Goal: Check status: Check status

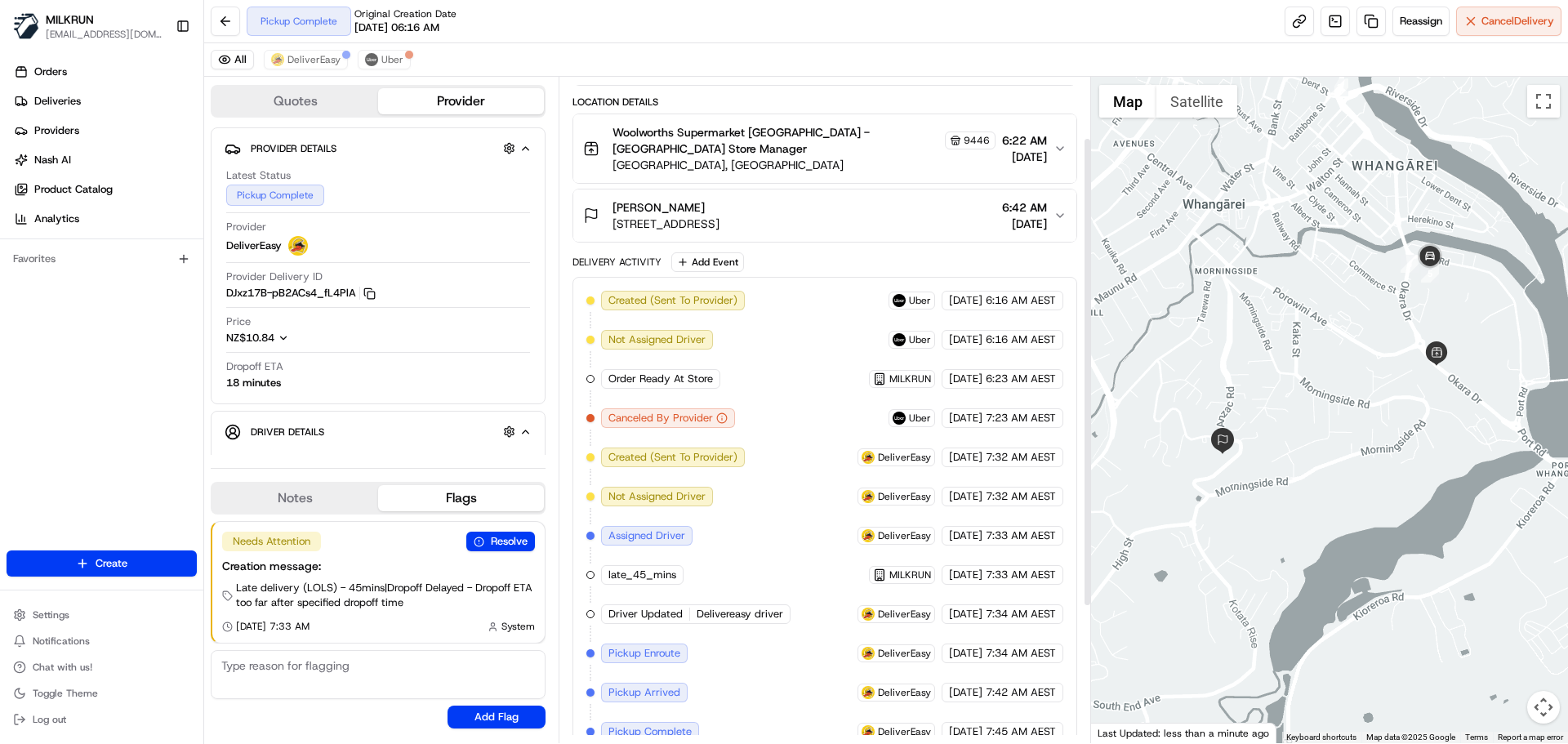
scroll to position [280, 0]
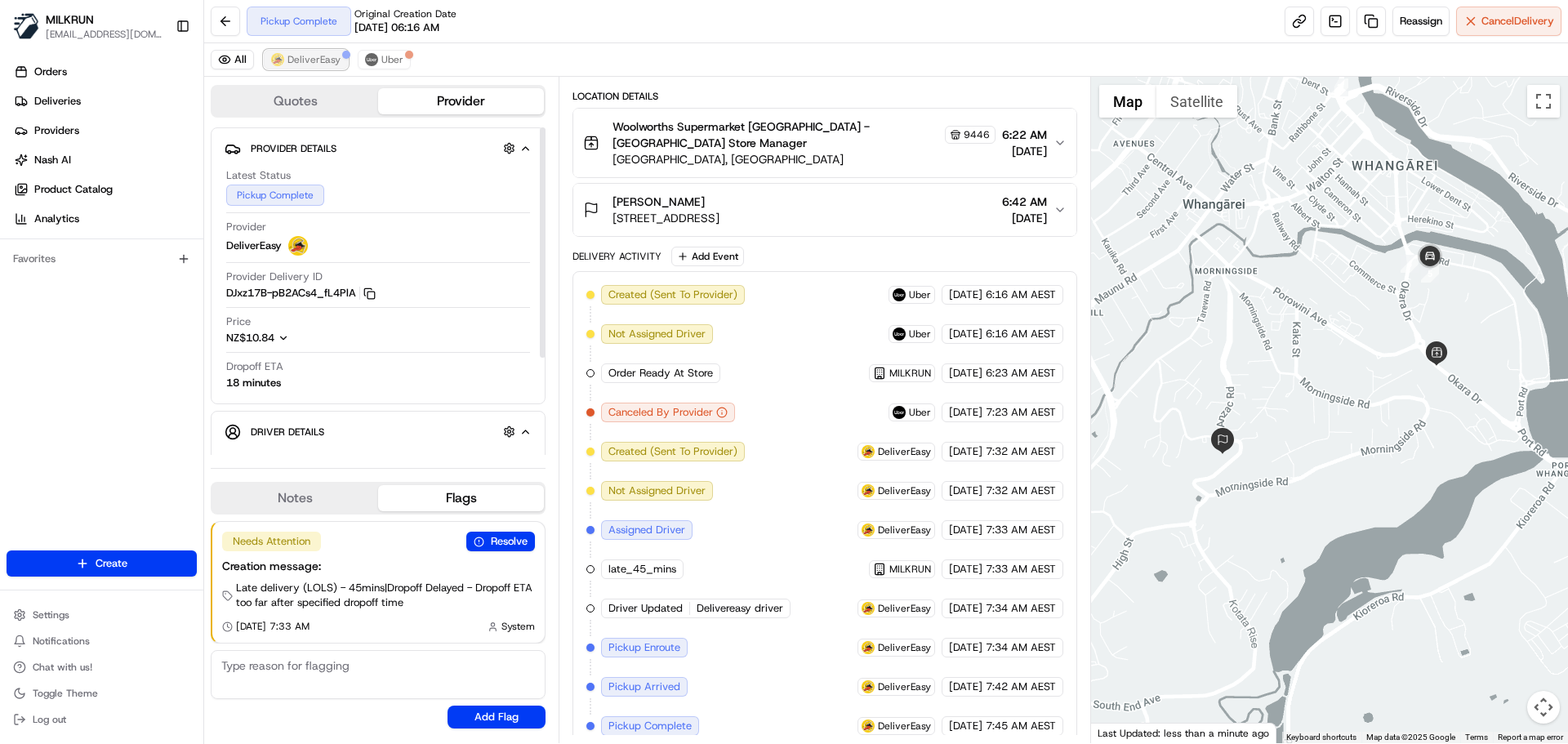
click at [312, 64] on span "DeliverEasy" at bounding box center [314, 59] width 53 height 13
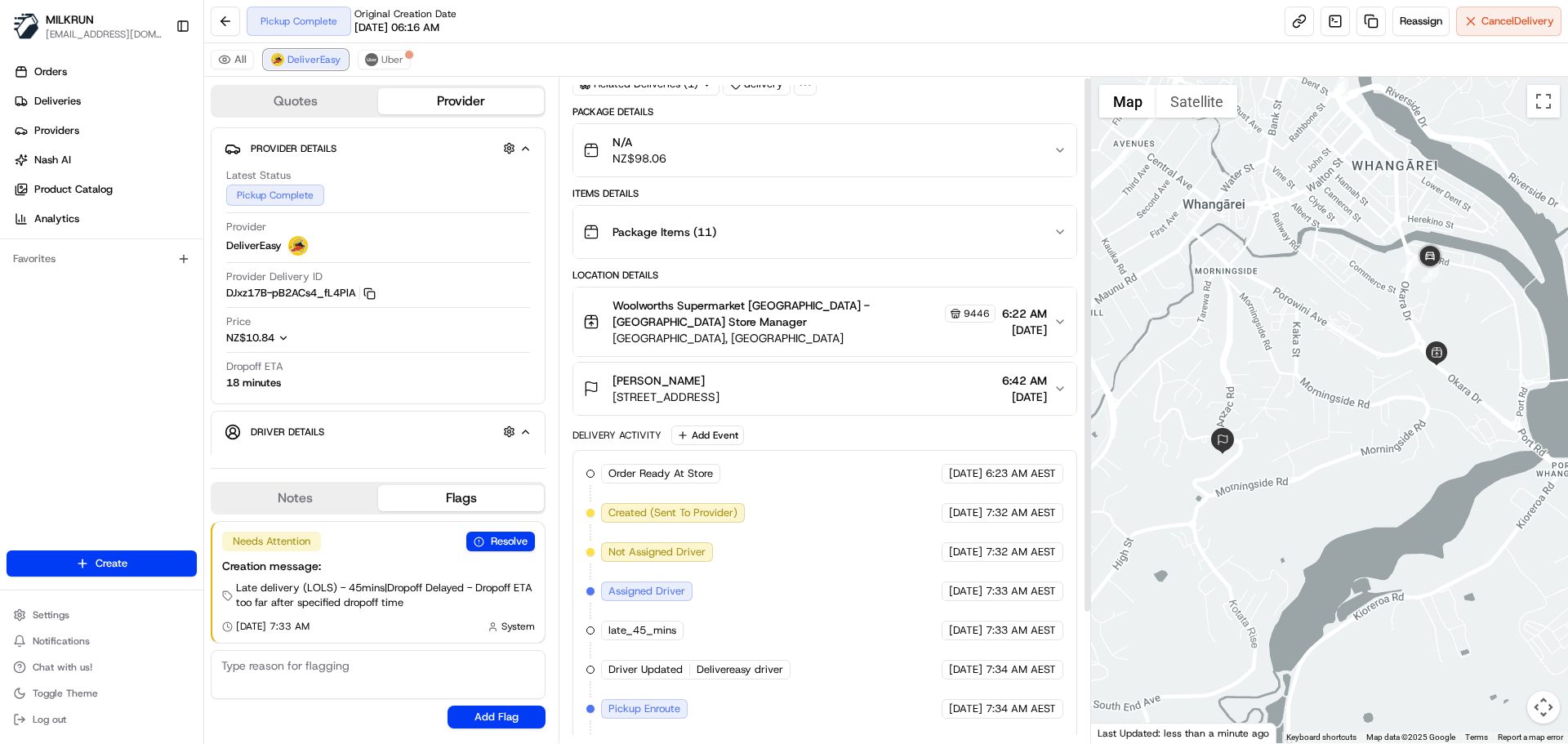
scroll to position [0, 0]
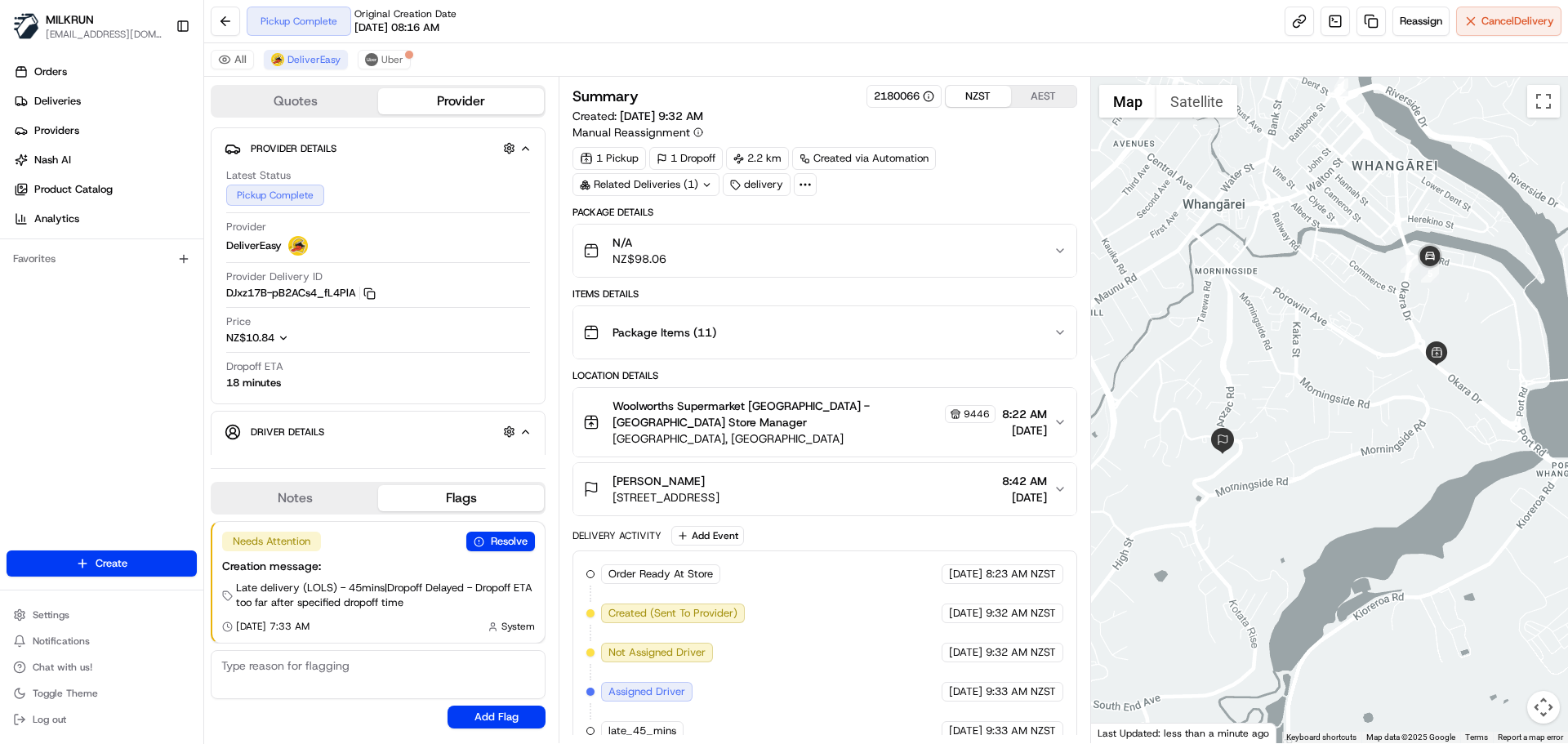
click at [978, 102] on button "NZST" at bounding box center [978, 97] width 66 height 22
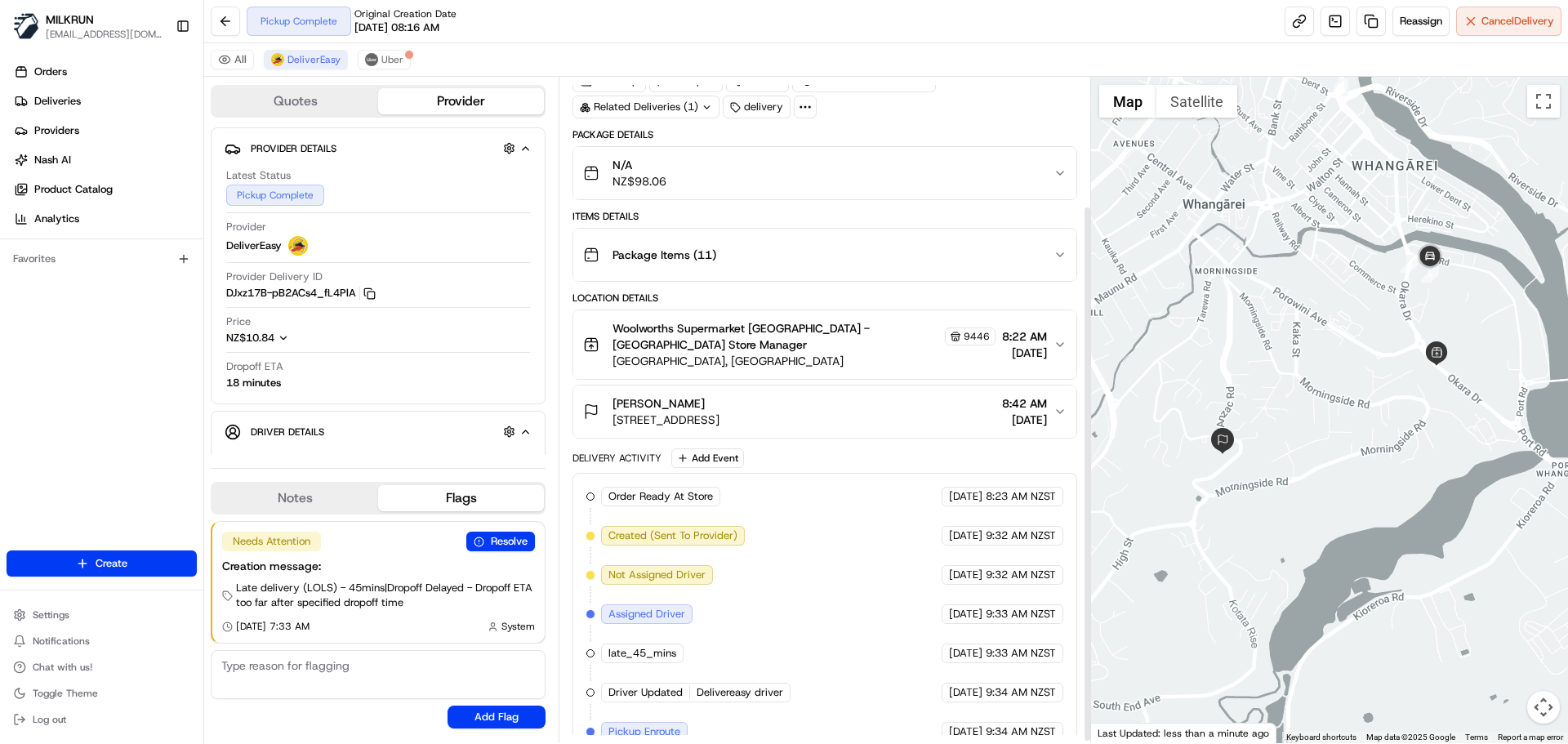
scroll to position [161, 0]
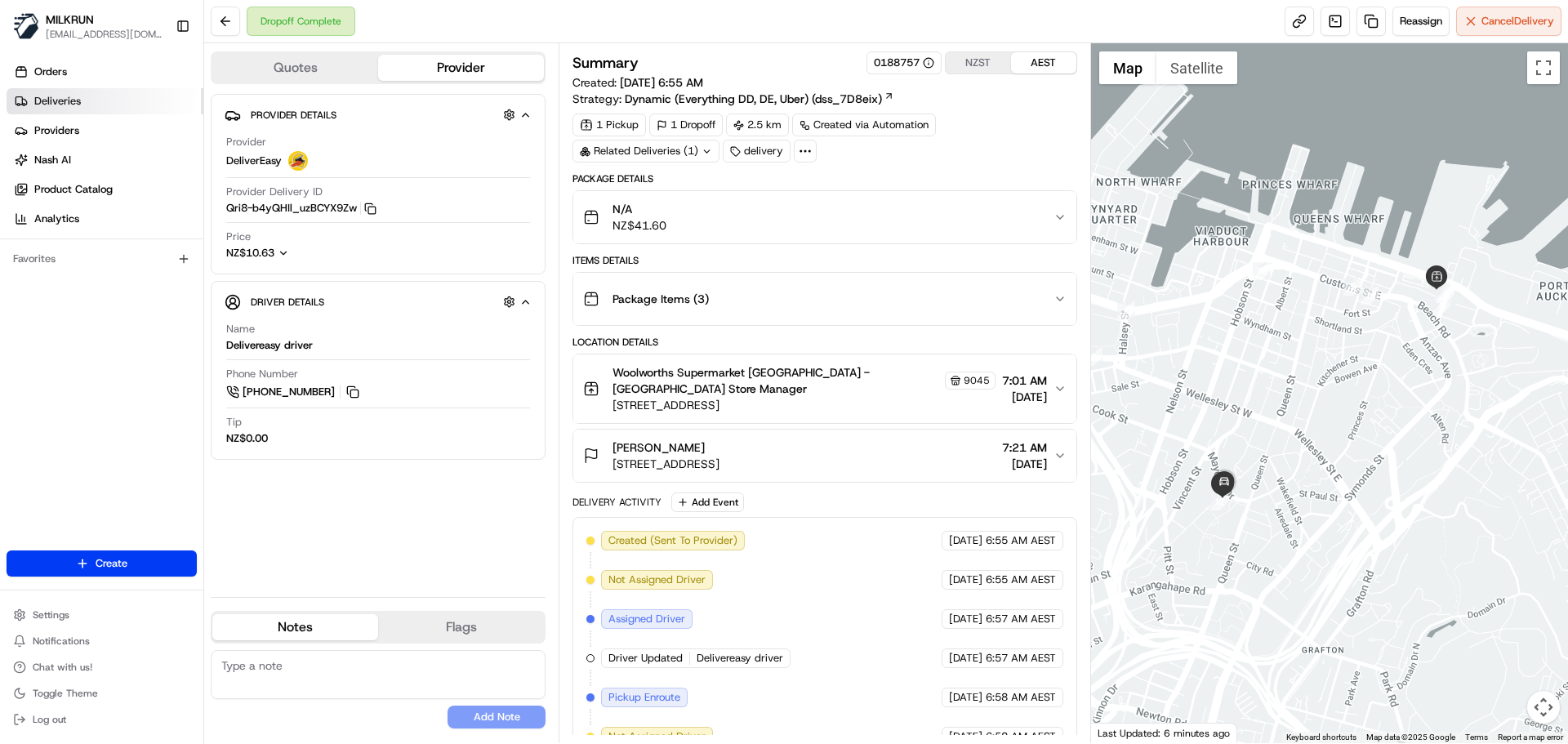
click at [108, 91] on link "Deliveries" at bounding box center [105, 101] width 197 height 26
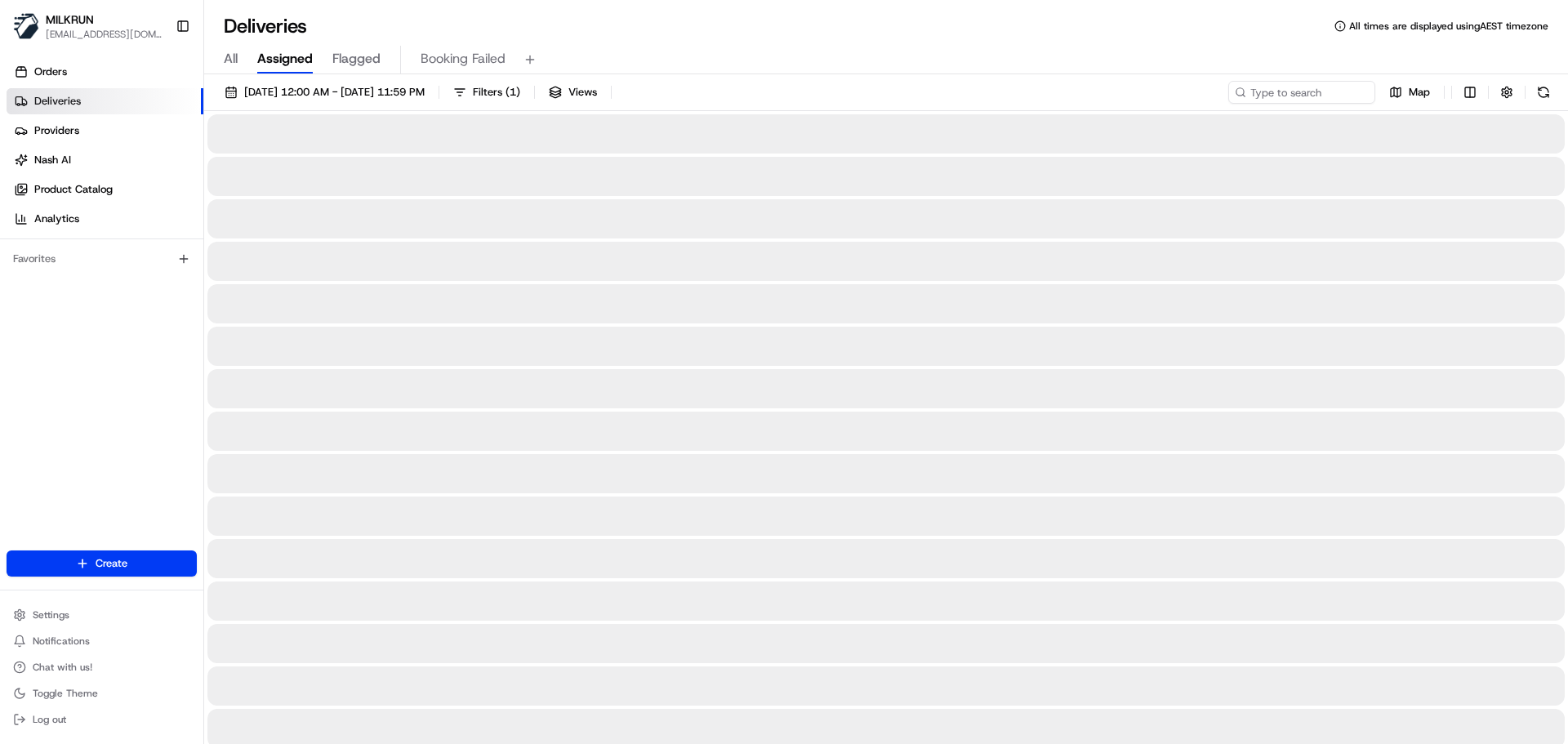
click at [230, 62] on span "All" at bounding box center [231, 59] width 14 height 20
click at [1284, 92] on input at bounding box center [1277, 92] width 196 height 22
paste input "[PERSON_NAME]"
type input "[PERSON_NAME]"
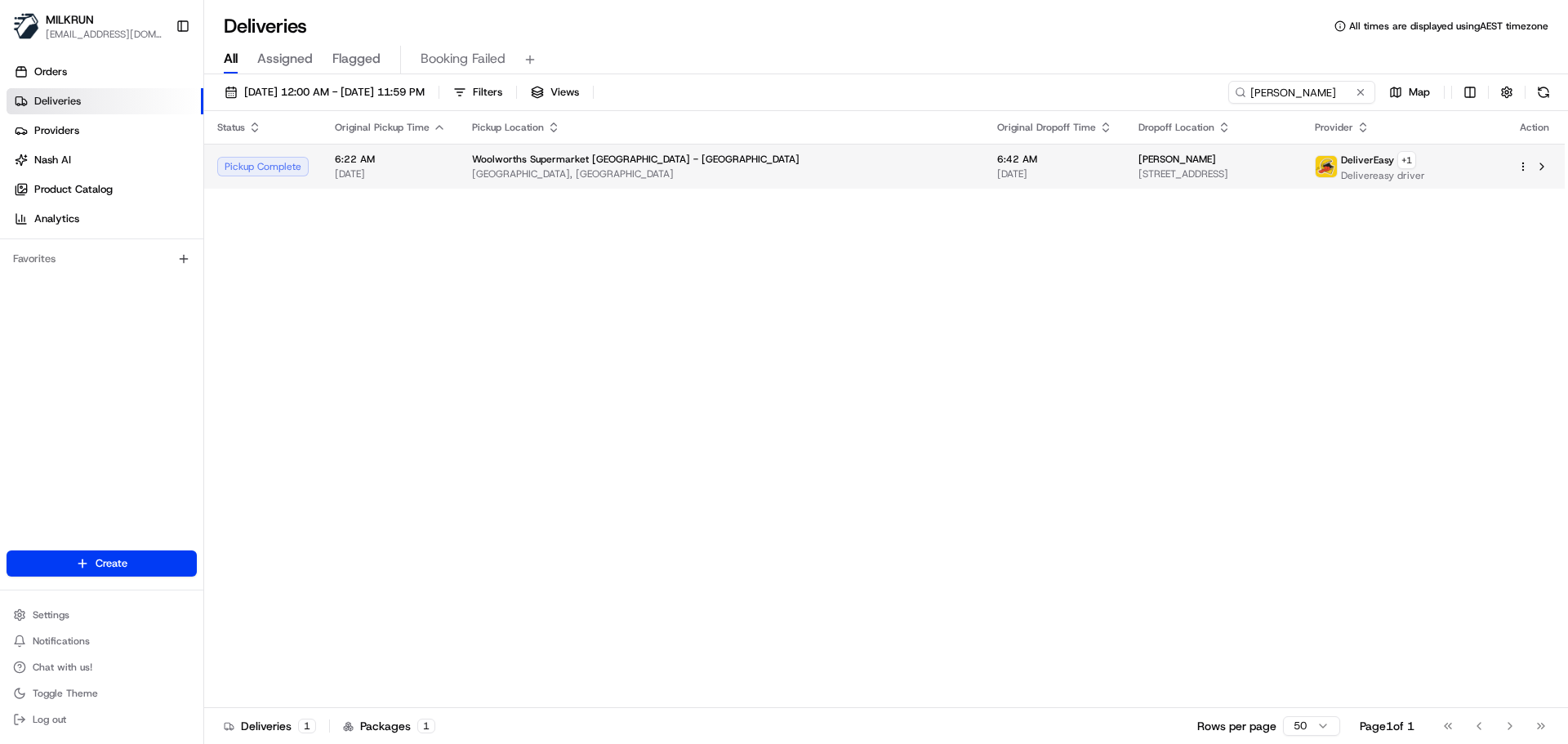
click at [703, 180] on span "[GEOGRAPHIC_DATA], [GEOGRAPHIC_DATA]" at bounding box center [722, 173] width 499 height 13
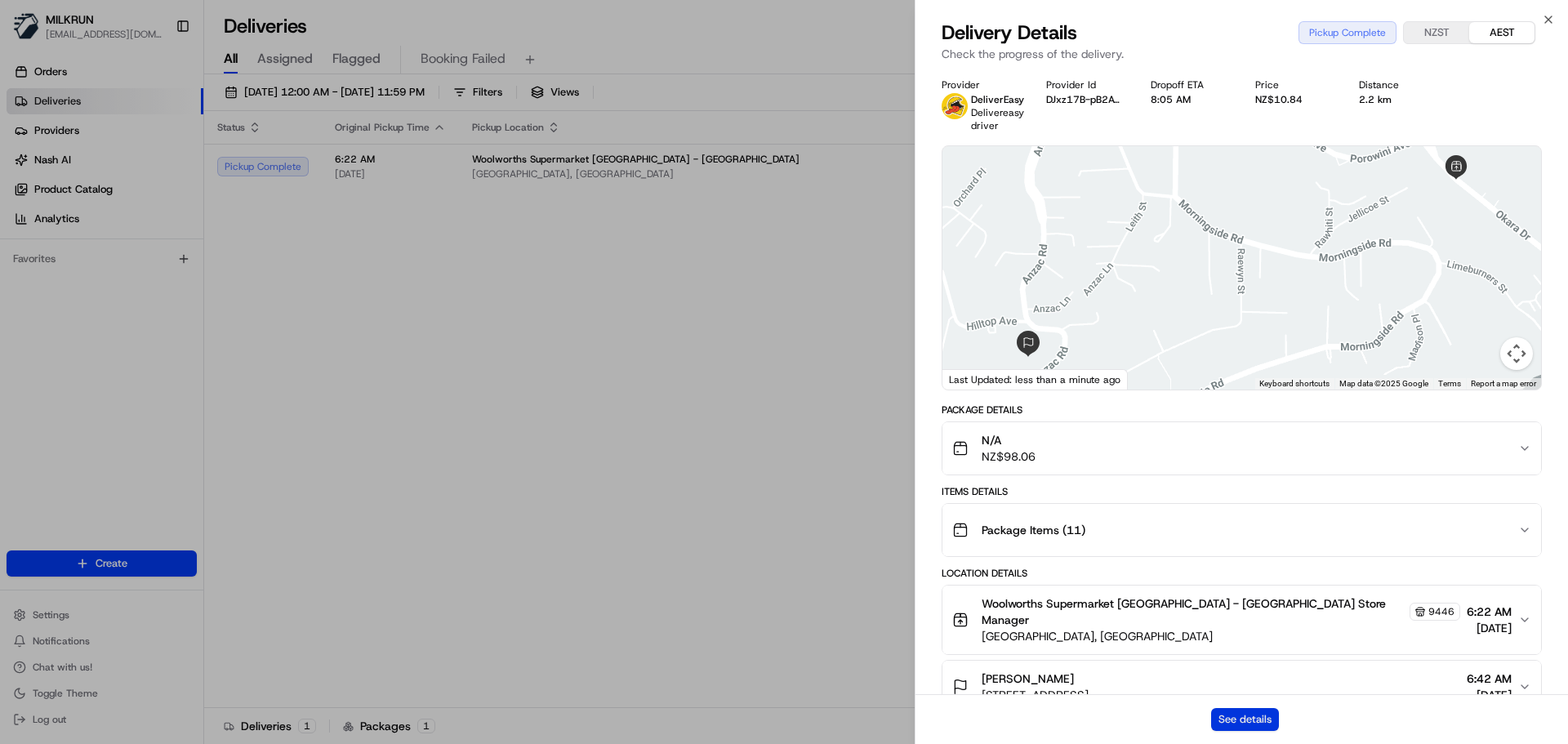
click at [1218, 712] on button "See details" at bounding box center [1244, 719] width 67 height 22
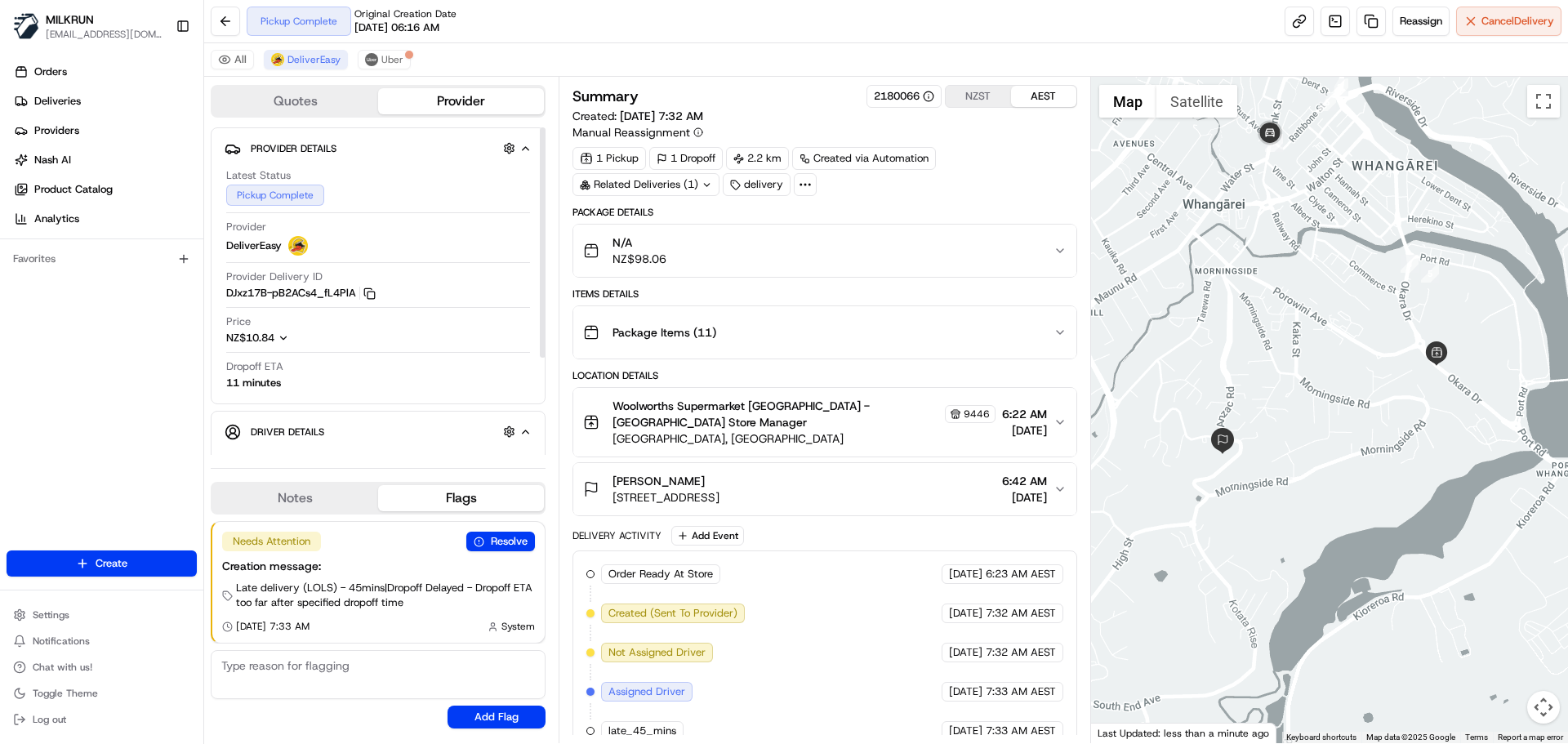
click at [403, 69] on div "All DeliverEasy Uber" at bounding box center [886, 60] width 1364 height 33
click at [395, 60] on span "Uber" at bounding box center [392, 59] width 22 height 13
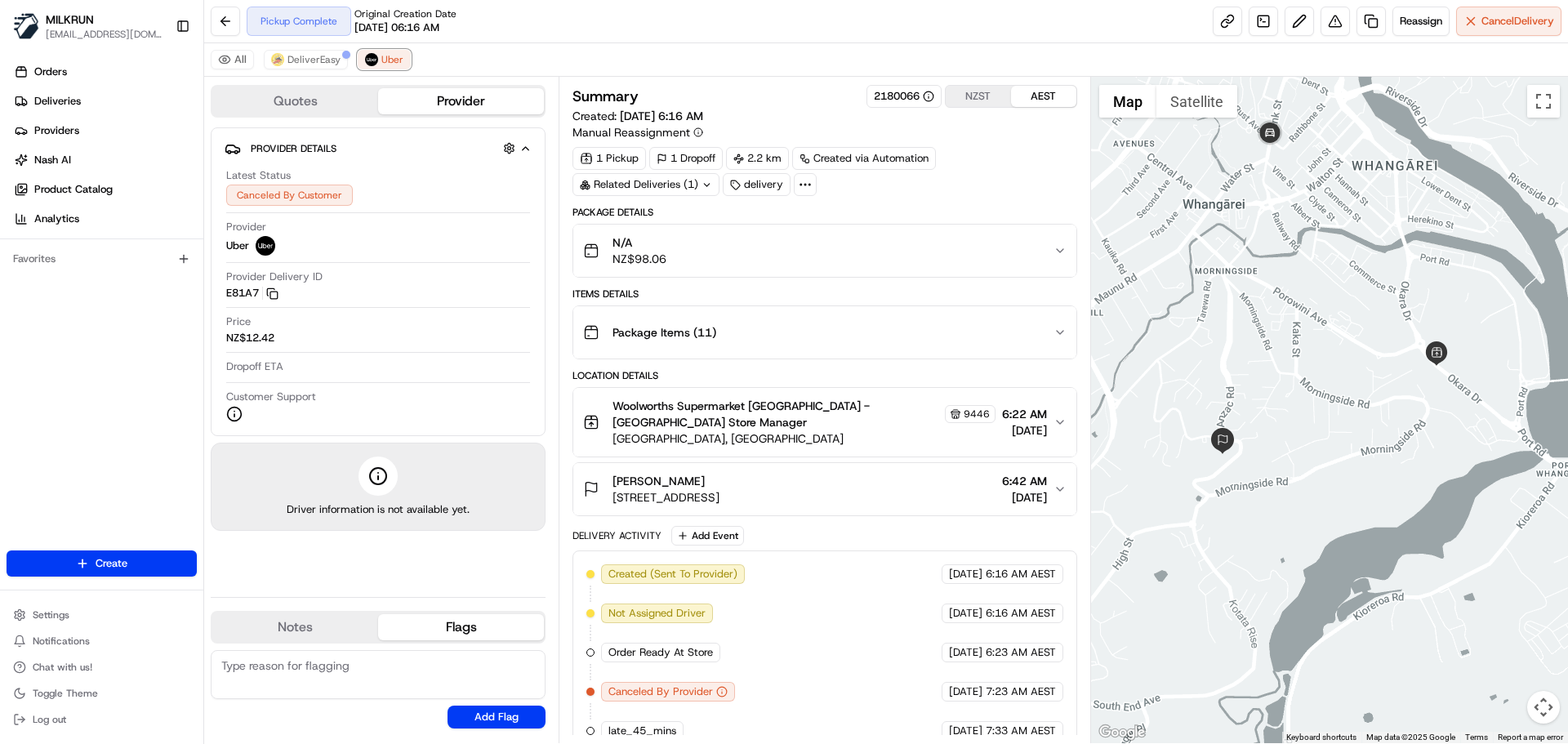
scroll to position [5, 0]
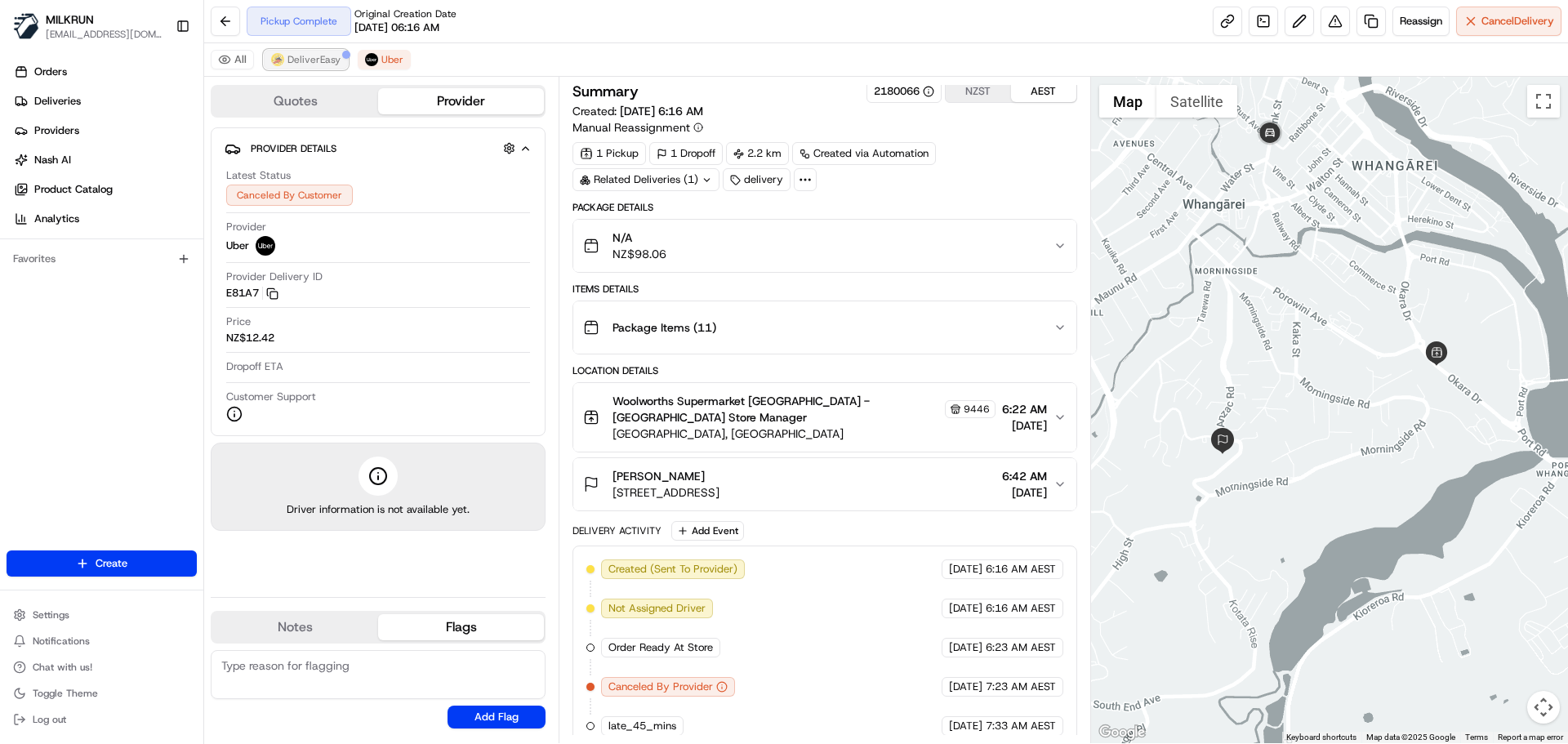
click at [327, 54] on span "DeliverEasy" at bounding box center [314, 59] width 53 height 13
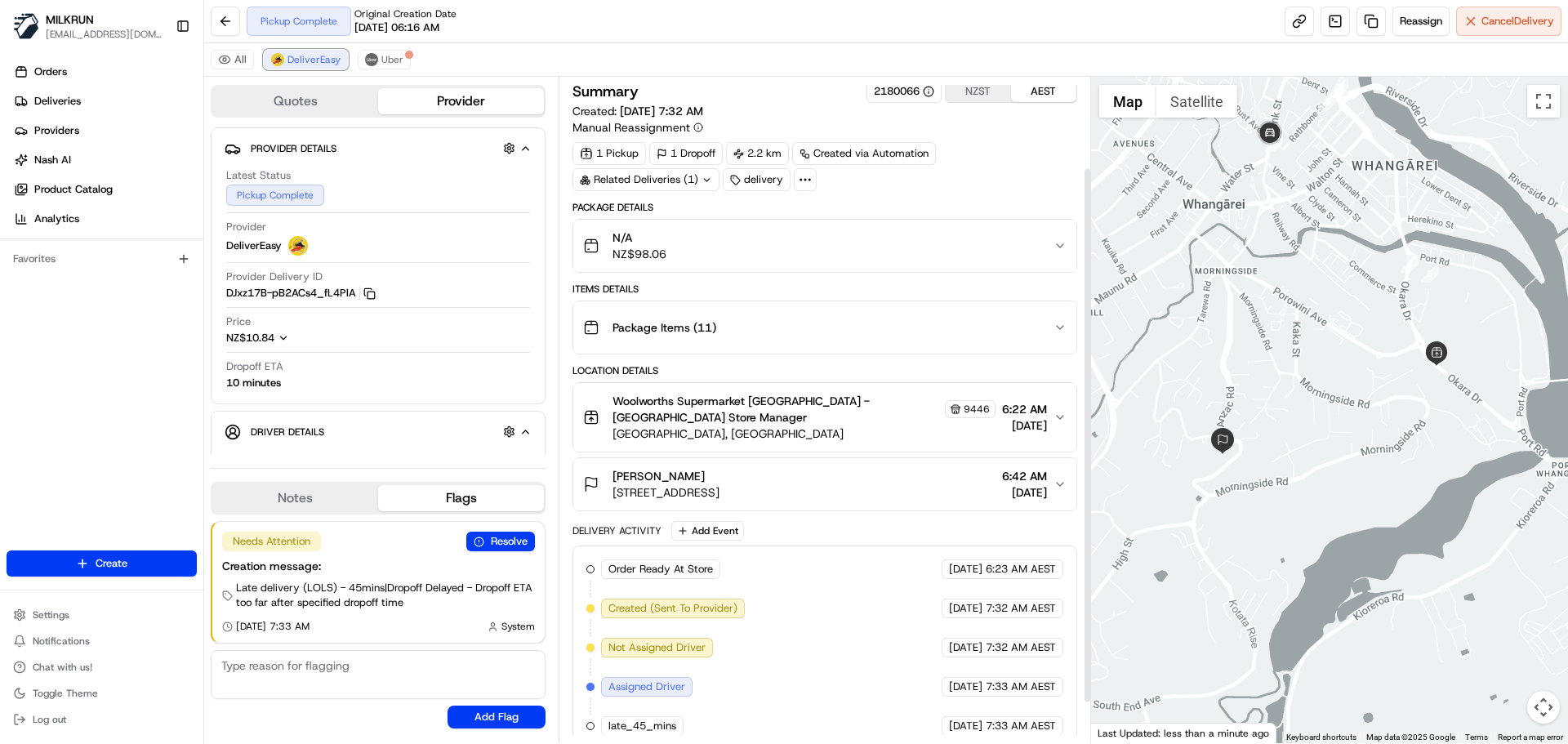
scroll to position [161, 0]
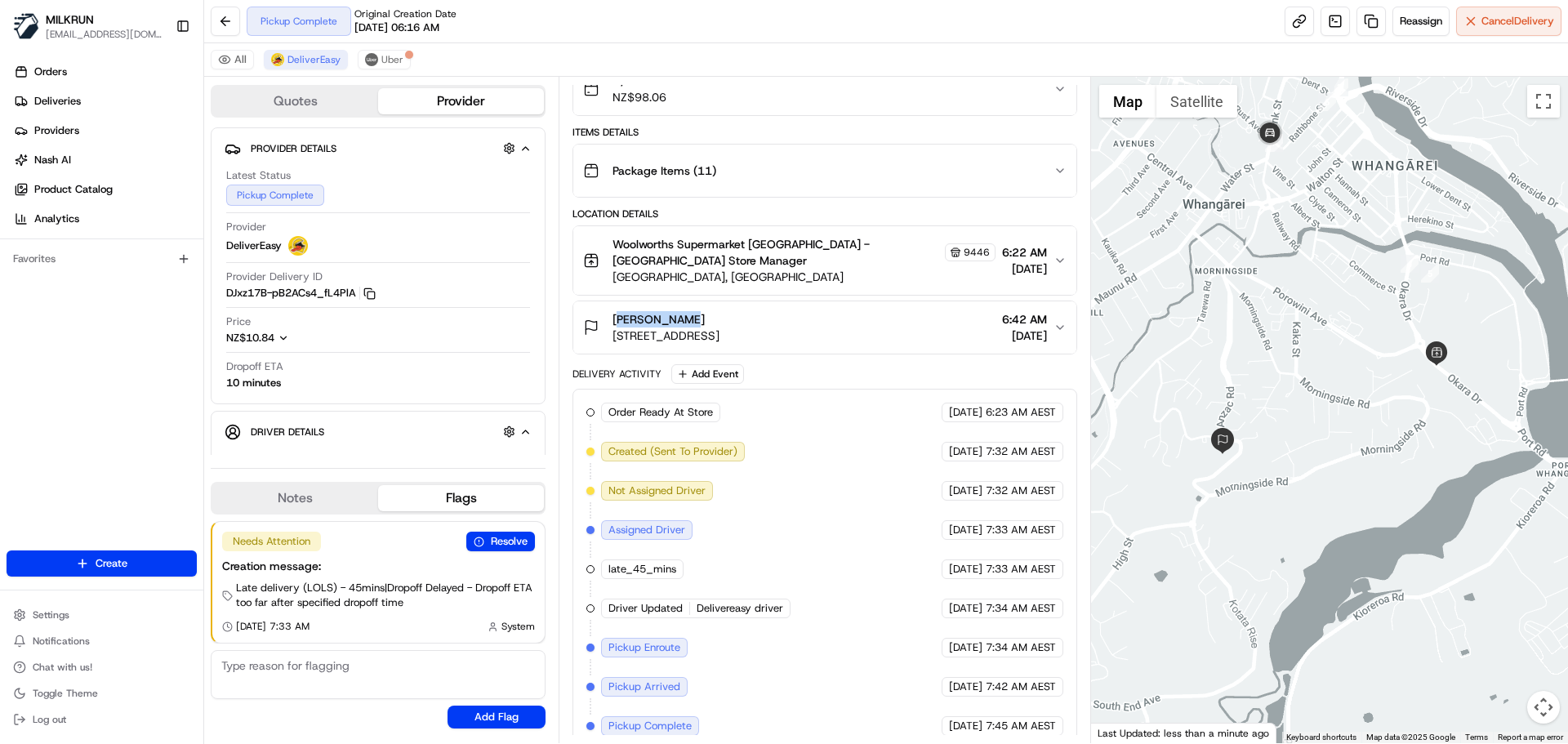
copy span "[PERSON_NAME]"
drag, startPoint x: 651, startPoint y: 305, endPoint x: 611, endPoint y: 307, distance: 40.0
click at [611, 311] on div "zion porter 92A Anzac Road, Morningside, Northland Region 0110, NZ" at bounding box center [650, 327] width 136 height 32
click at [102, 91] on link "Deliveries" at bounding box center [105, 101] width 197 height 26
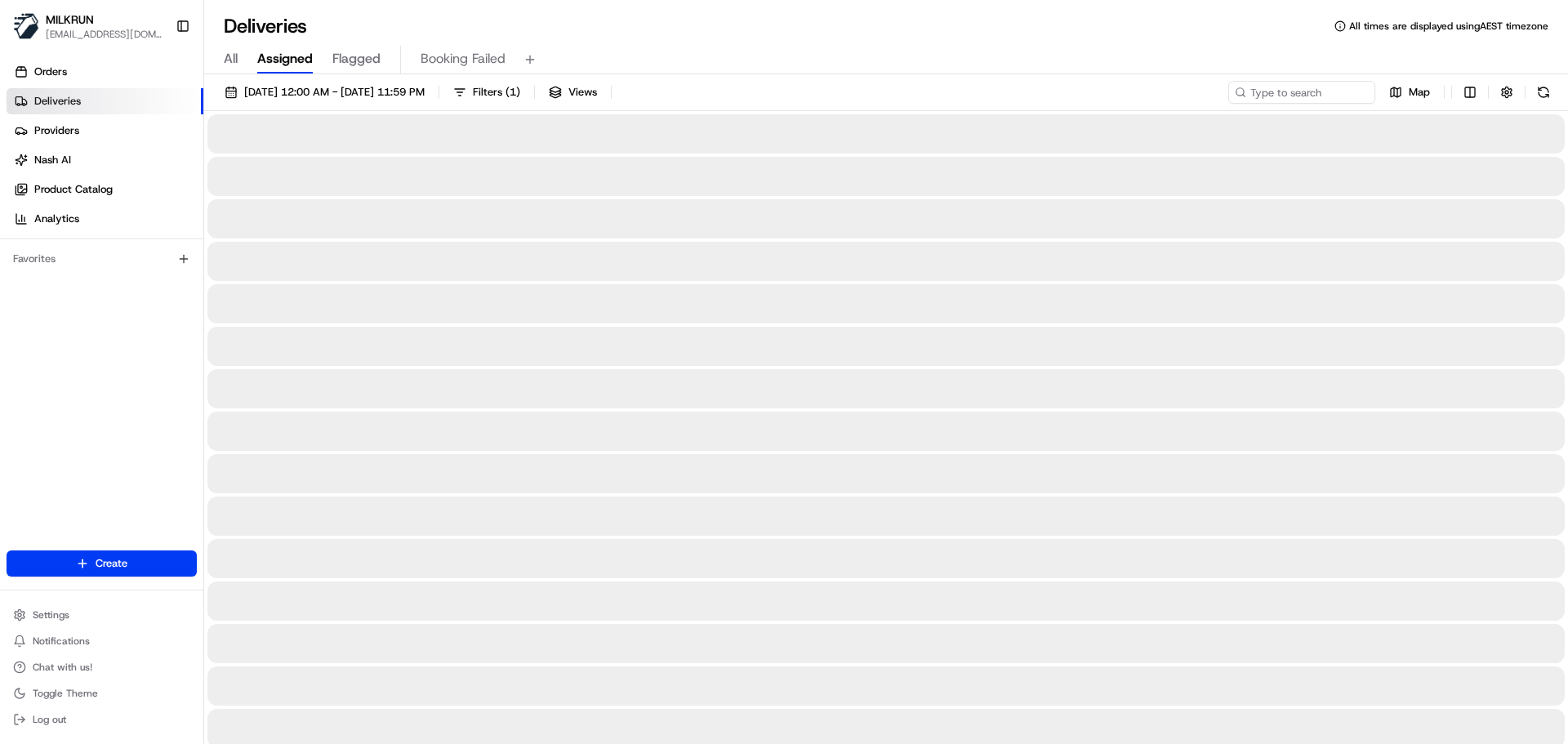
click at [221, 52] on div "All Assigned Flagged Booking Failed" at bounding box center [886, 60] width 1364 height 28
drag, startPoint x: 246, startPoint y: 55, endPoint x: 214, endPoint y: 59, distance: 32.2
click at [246, 55] on div "All Assigned Flagged Booking Failed" at bounding box center [886, 60] width 1364 height 28
click at [230, 58] on span "All" at bounding box center [231, 59] width 14 height 20
click at [1343, 100] on input at bounding box center [1277, 92] width 196 height 22
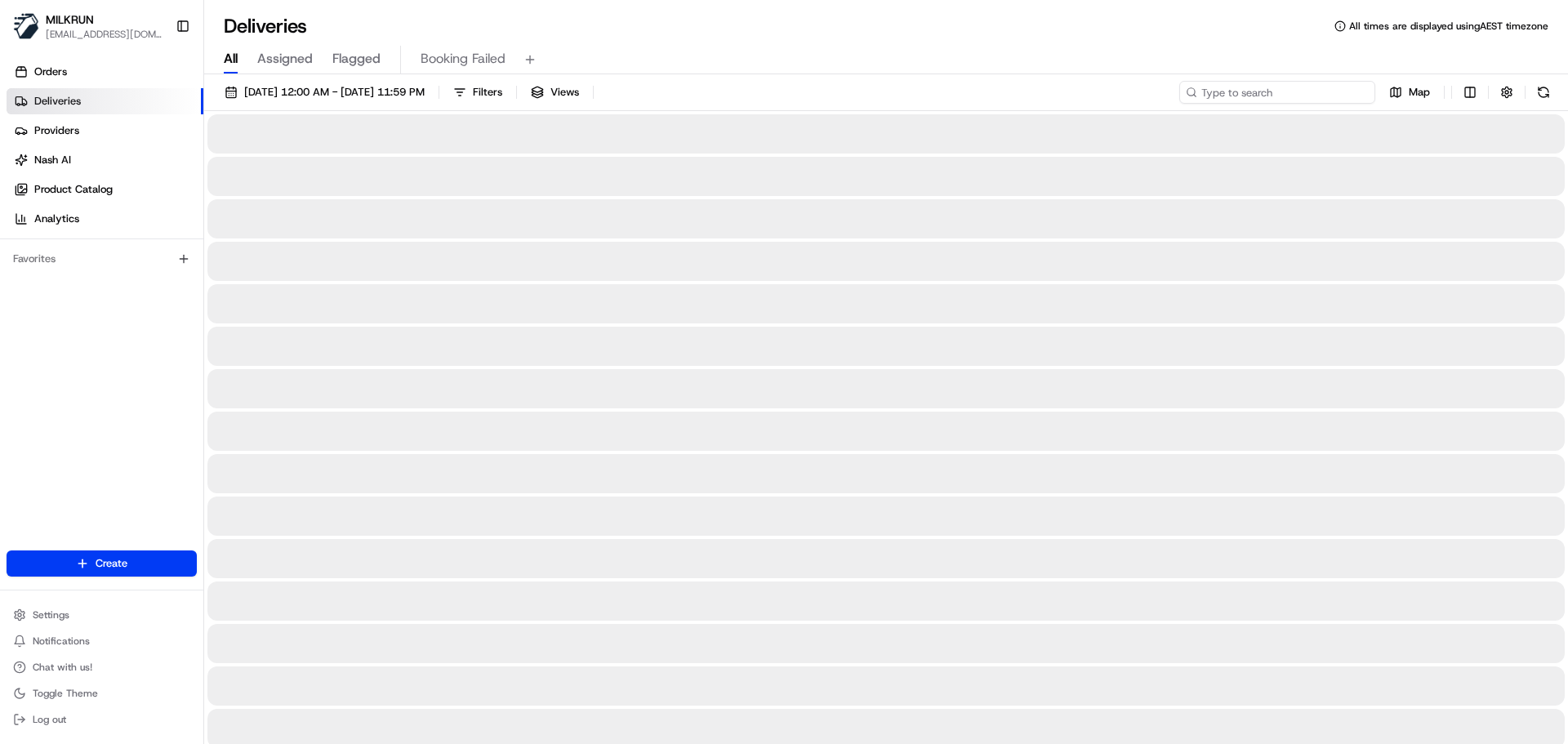
paste input "lo andrews"
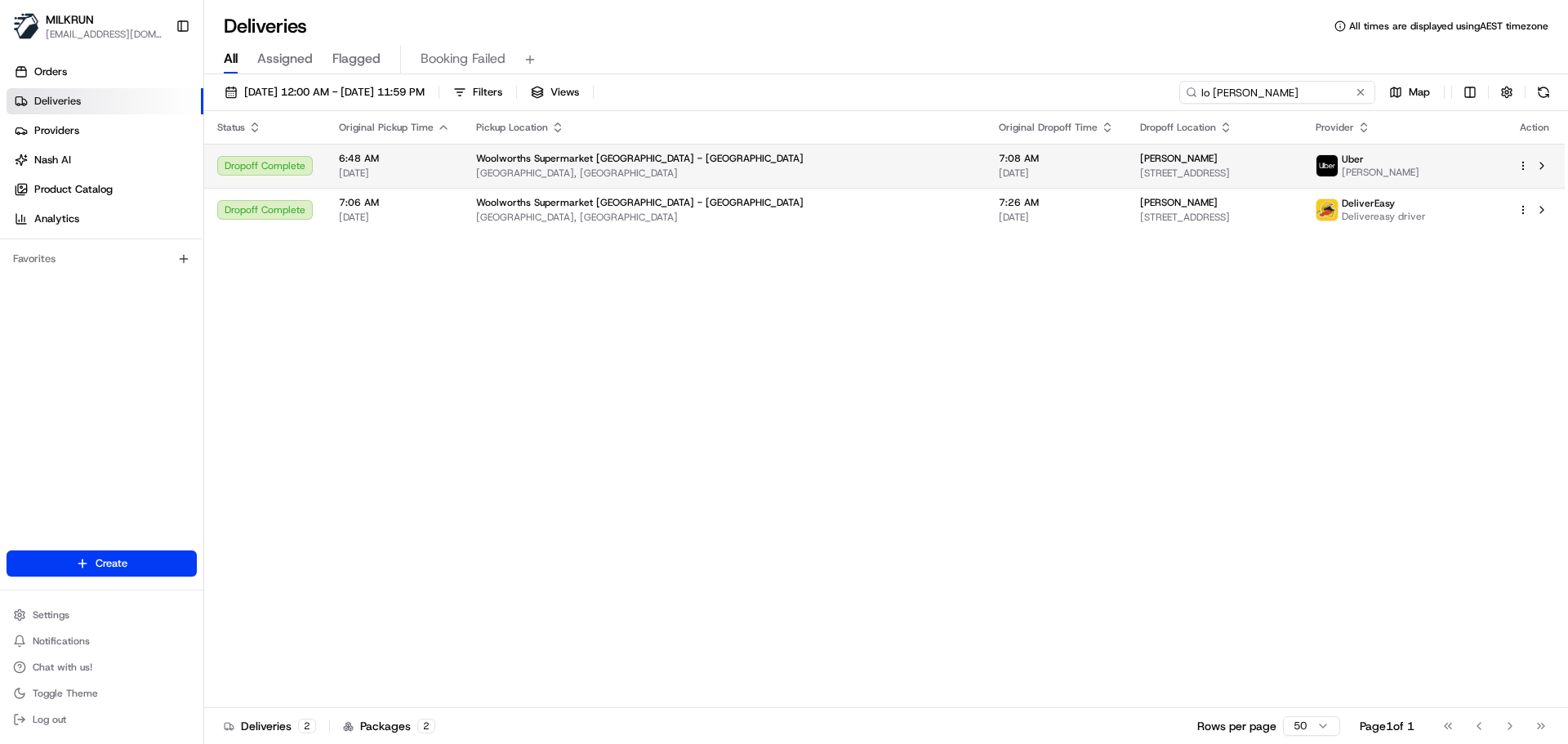
type input "lo andrews"
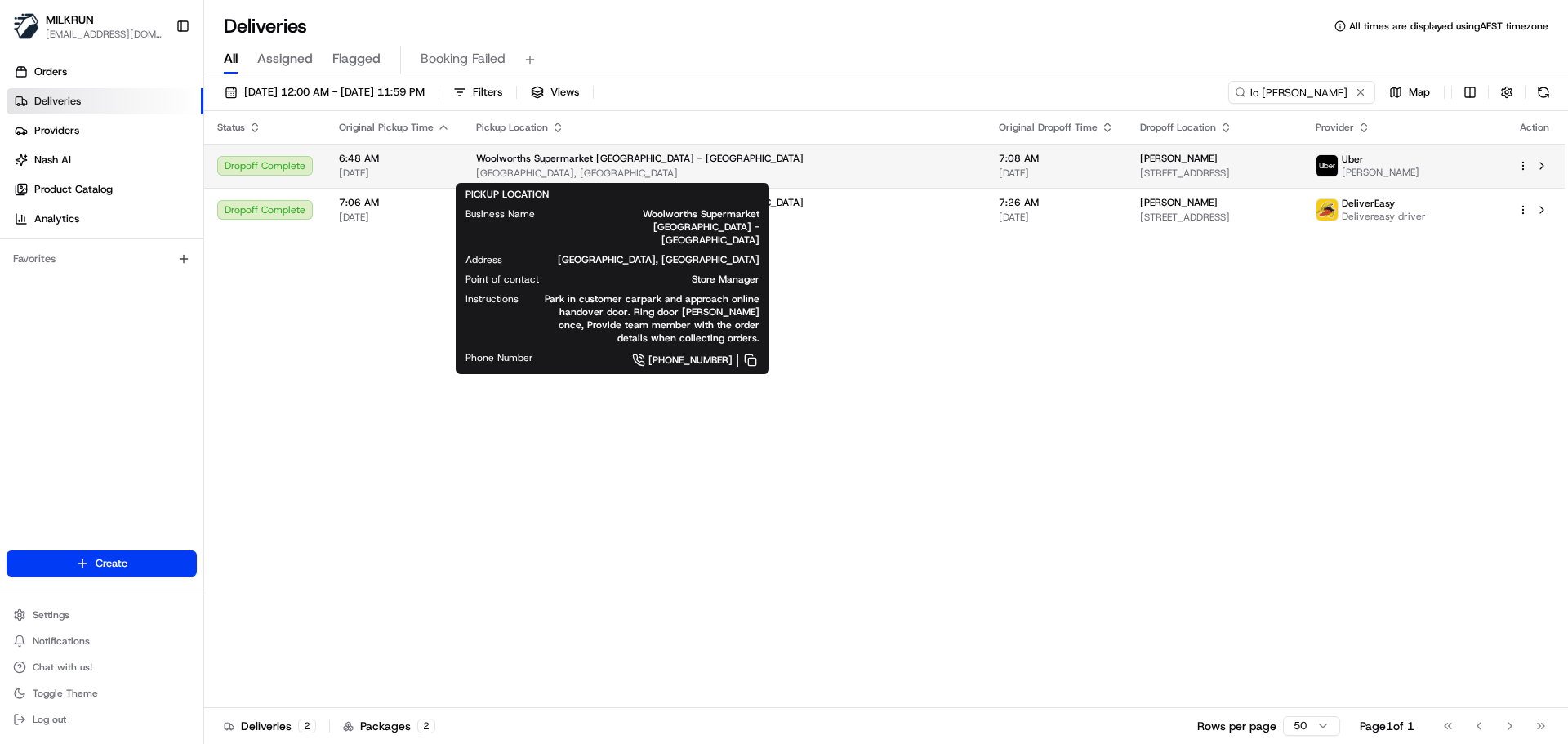
click at [730, 166] on div "Woolworths Supermarket NZ - Whangarei Okara Dr, Whangārei, Northland 0110, NZ" at bounding box center [725, 165] width 497 height 27
